Goal: Navigation & Orientation: Go to known website

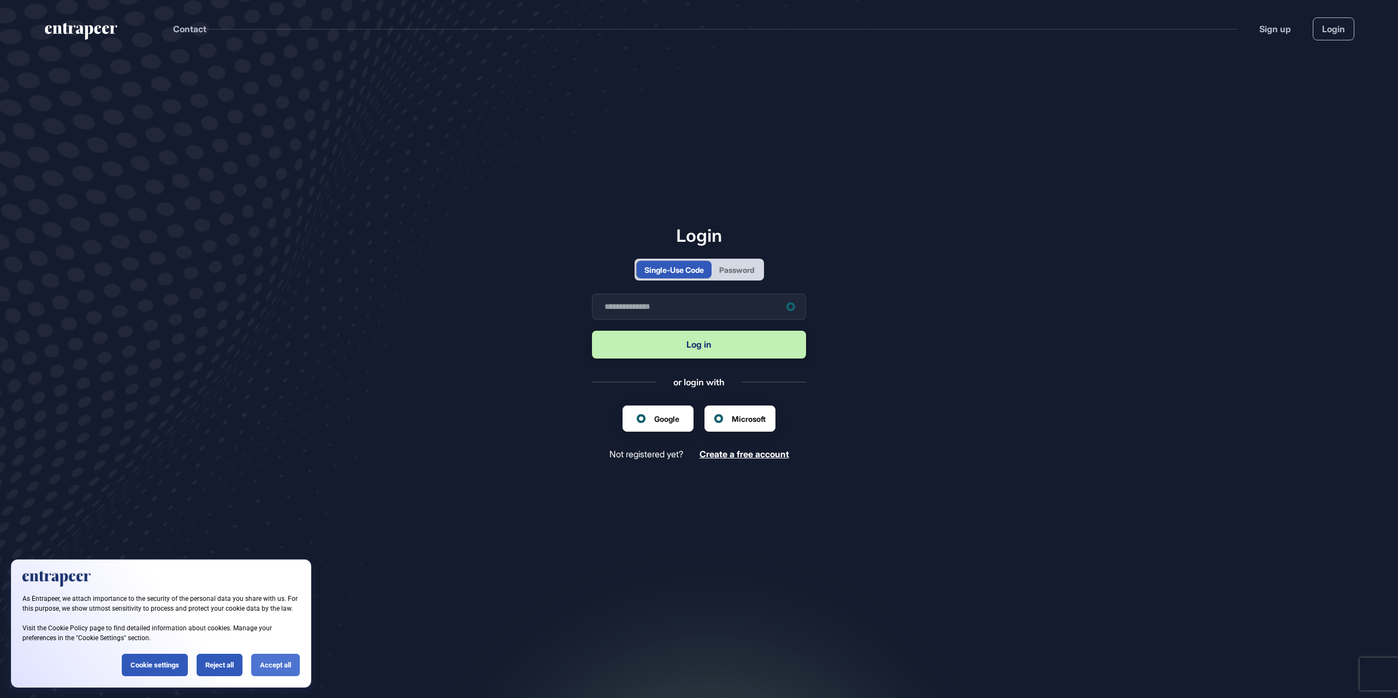
scroll to position [1, 1]
click at [293, 669] on div "Accept all" at bounding box center [275, 665] width 49 height 22
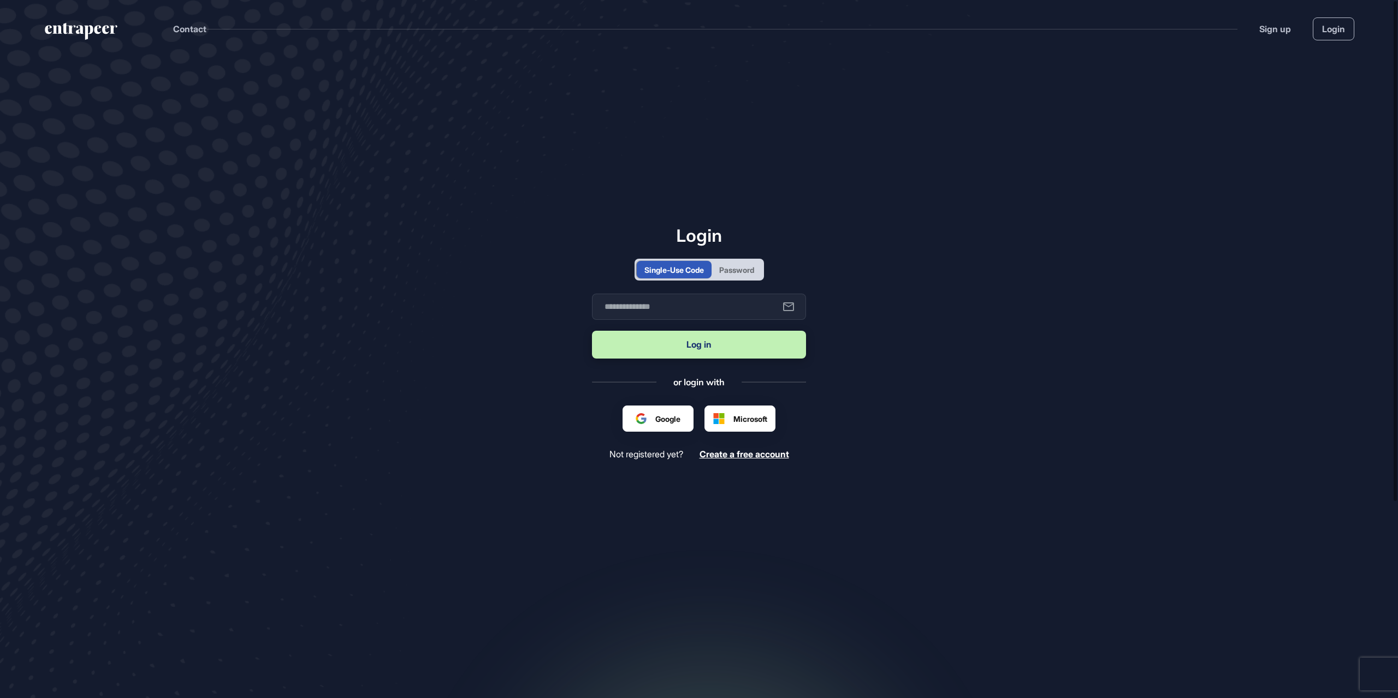
scroll to position [0, 0]
click at [1322, 585] on main "Login Single-Use Code Password Business email Log in or login with Google Micro…" at bounding box center [699, 390] width 1398 height 666
click at [740, 269] on div "Password" at bounding box center [736, 269] width 35 height 11
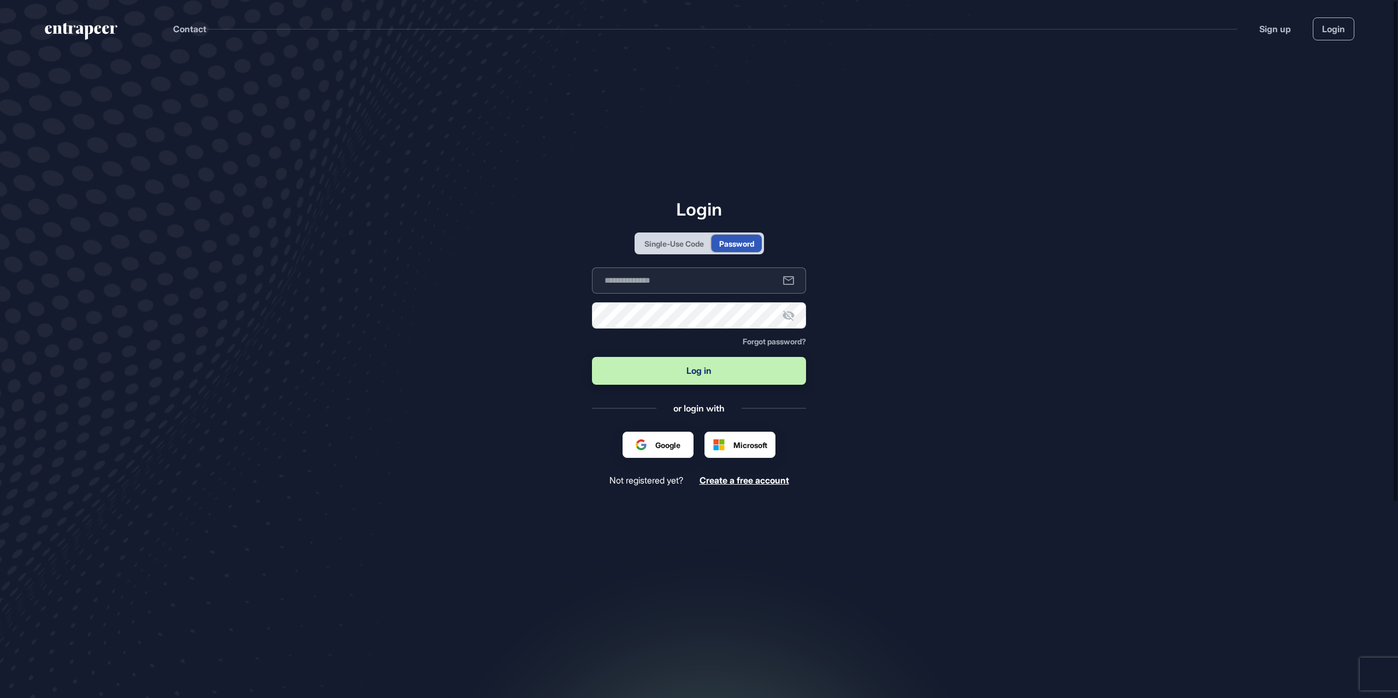
type input "**********"
click at [1137, 120] on main "**********" at bounding box center [699, 390] width 1398 height 666
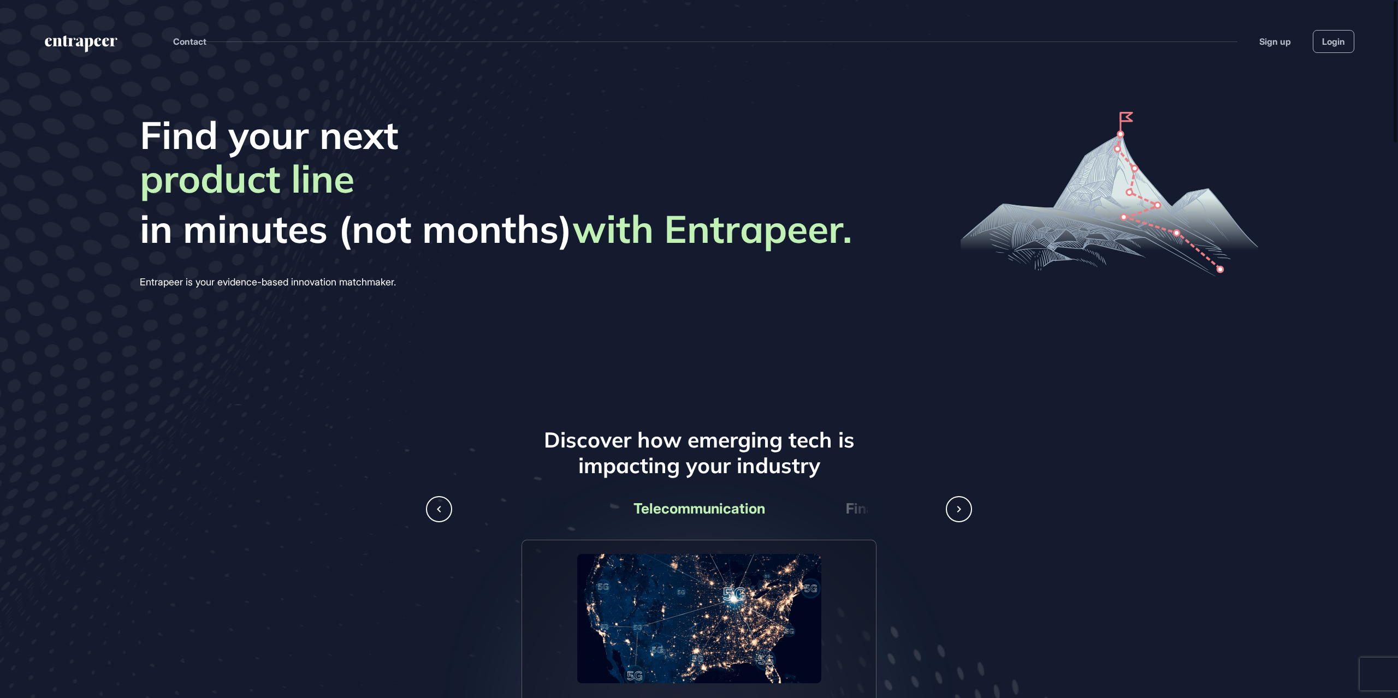
click at [177, 116] on span "Find your next" at bounding box center [496, 135] width 712 height 46
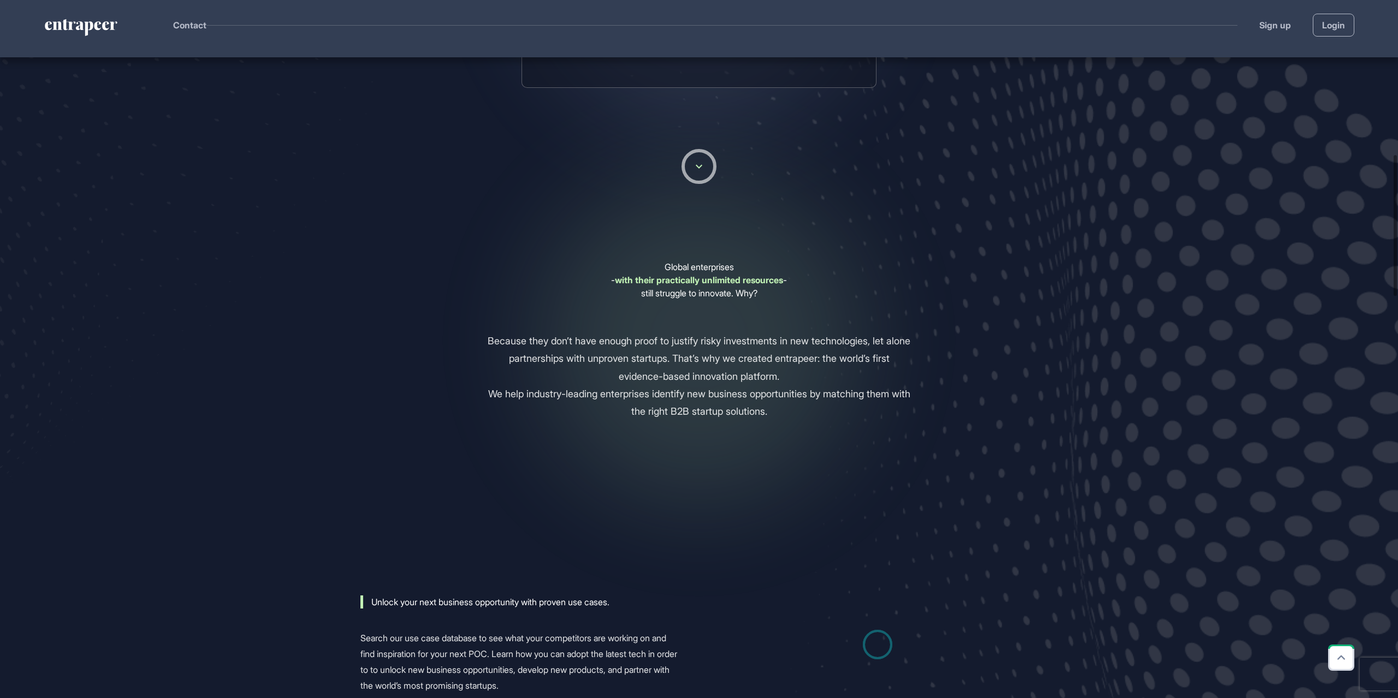
scroll to position [764, 0]
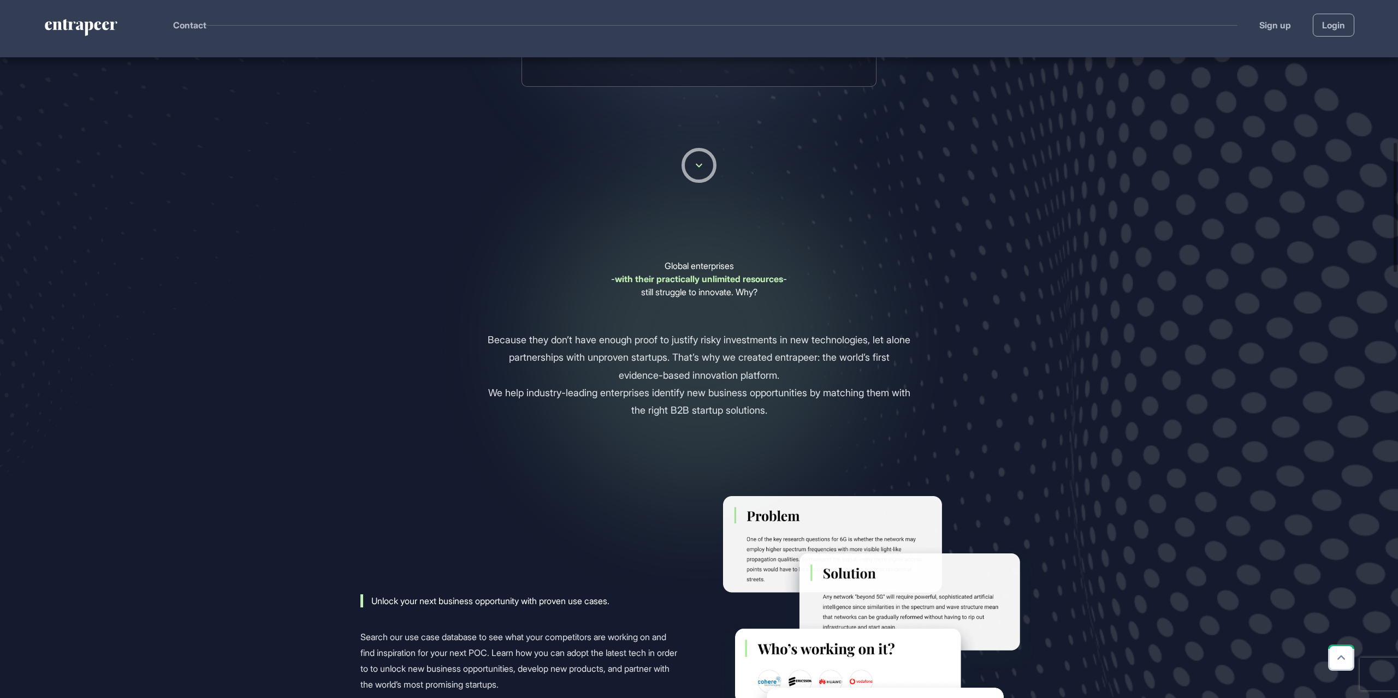
click at [306, 123] on div "Discover how emerging tech is impacting your industry Telecommunication Finance…" at bounding box center [699, 606] width 1398 height 1995
click at [319, 164] on div "Discover how emerging tech is impacting your industry Telecommunication Finance…" at bounding box center [699, 606] width 1398 height 1995
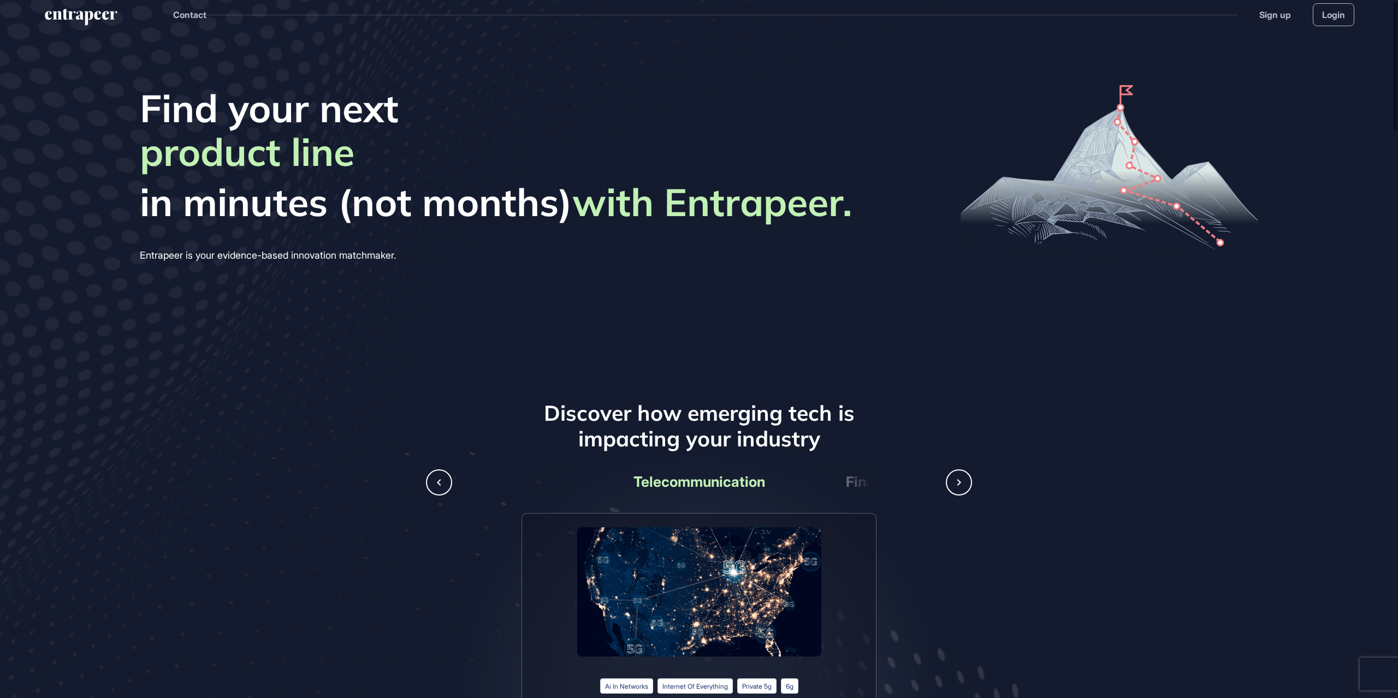
scroll to position [0, 0]
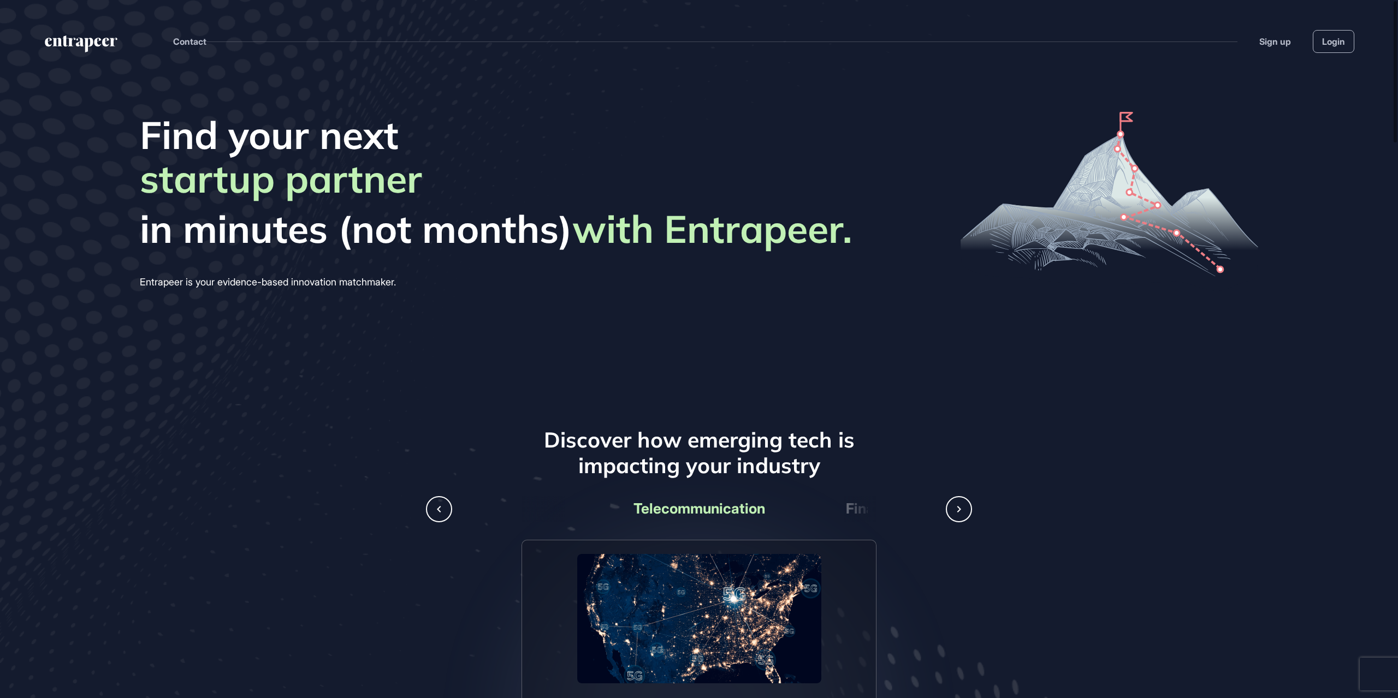
scroll to position [1, 1]
click at [496, 72] on div "Find your next business opportunity startup partner revenue stream product line…" at bounding box center [699, 215] width 1398 height 316
